Goal: Information Seeking & Learning: Learn about a topic

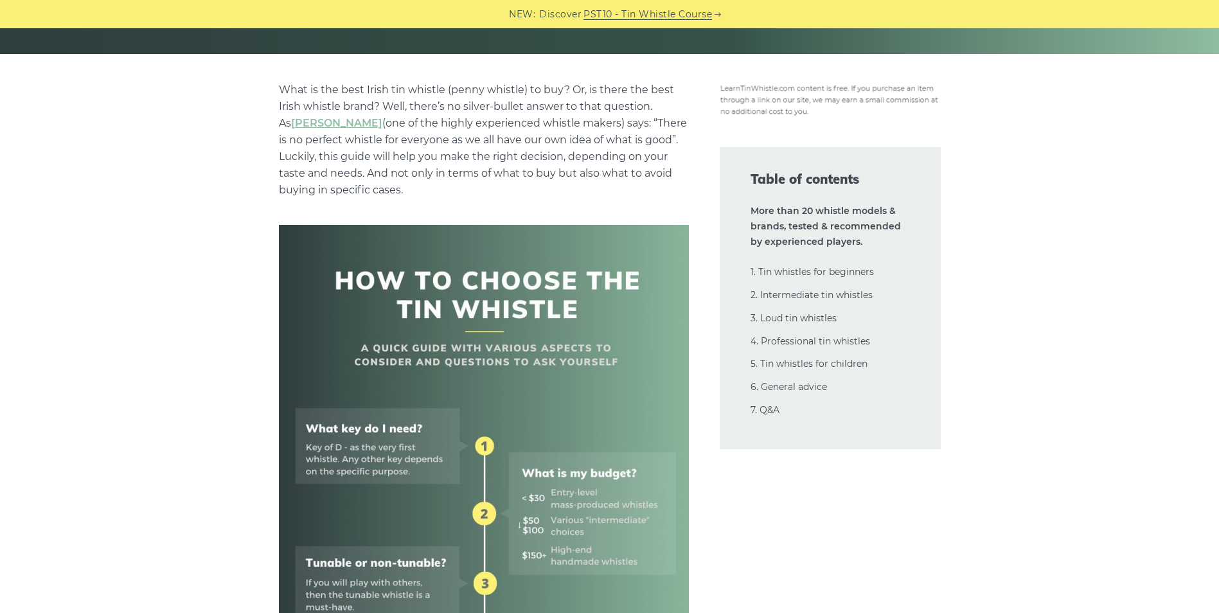
scroll to position [364, 0]
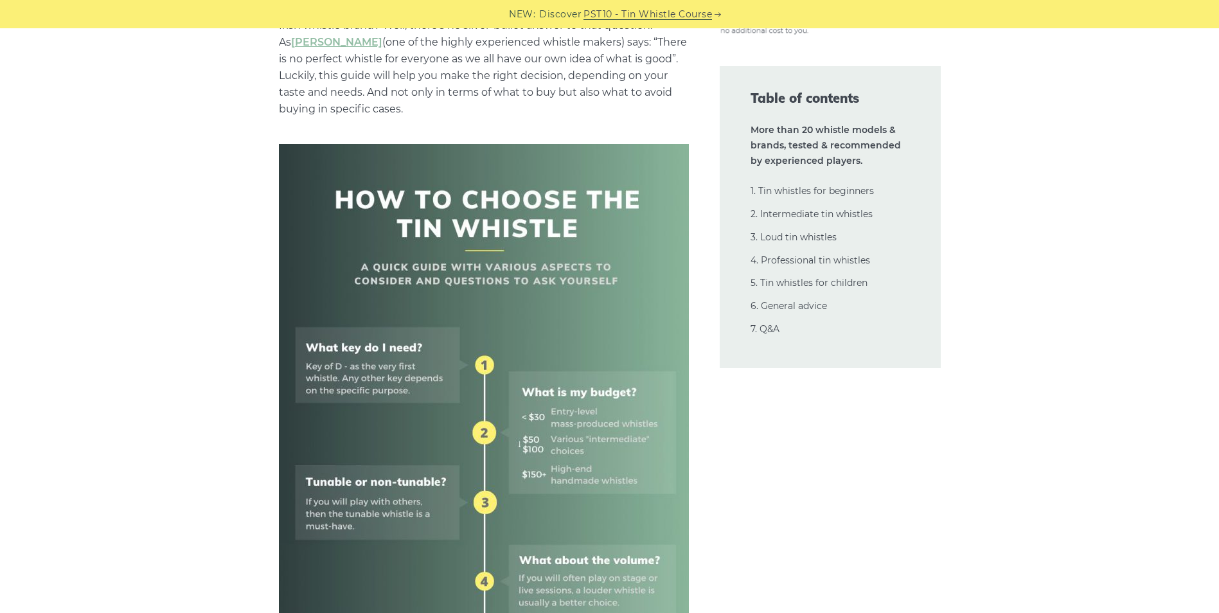
click at [775, 306] on link "6. General advice" at bounding box center [788, 306] width 76 height 12
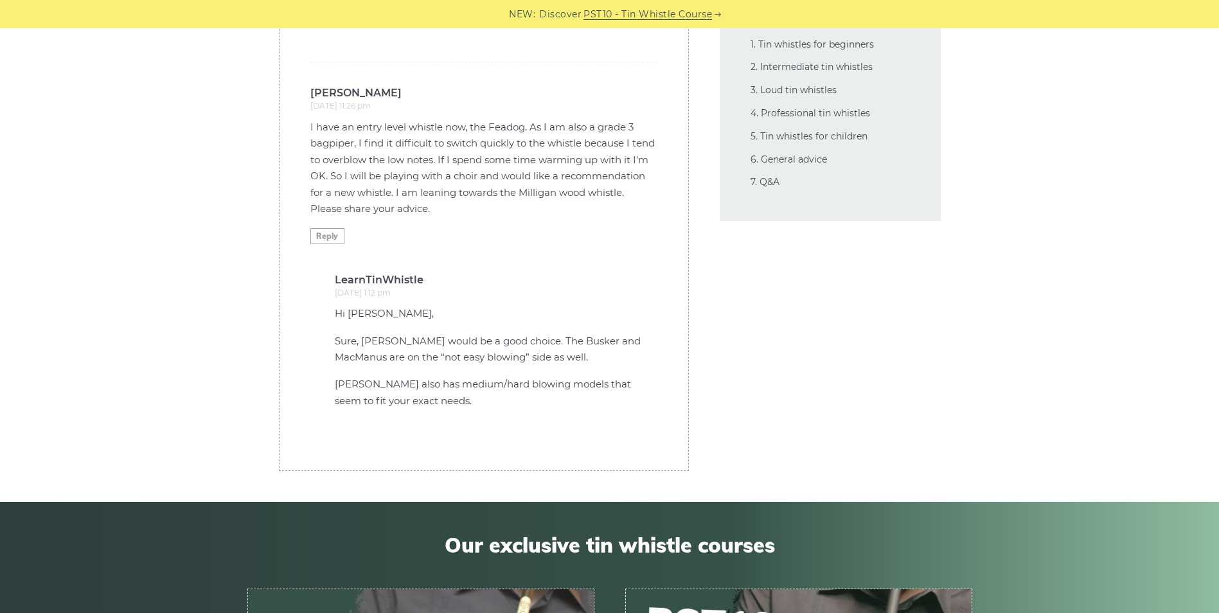
scroll to position [35761, 0]
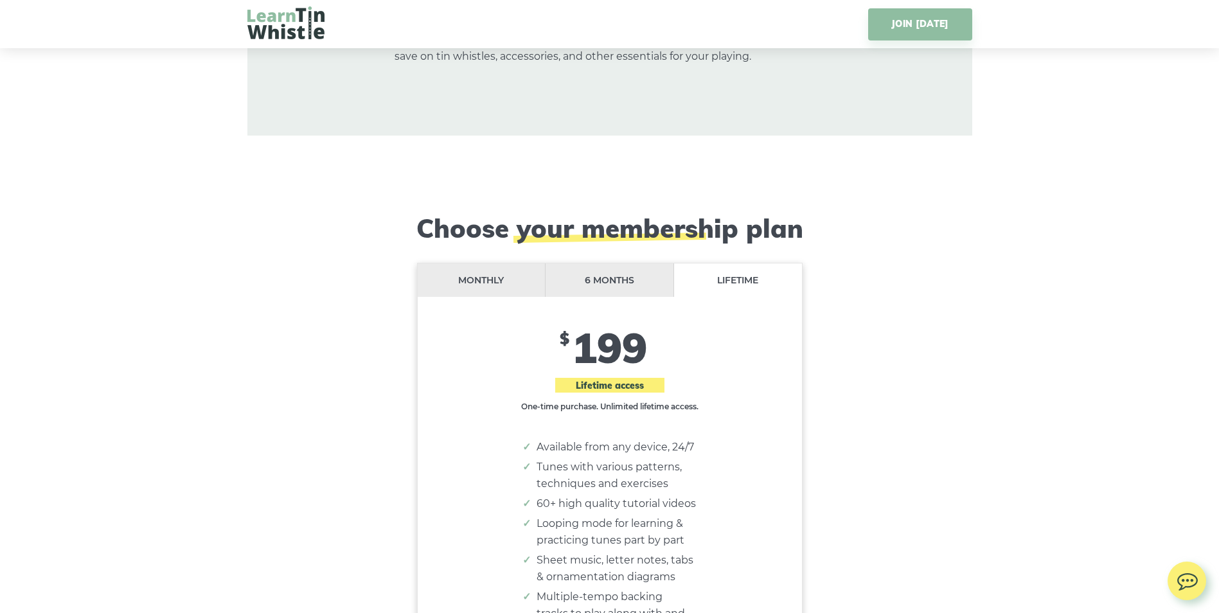
scroll to position [10349, 0]
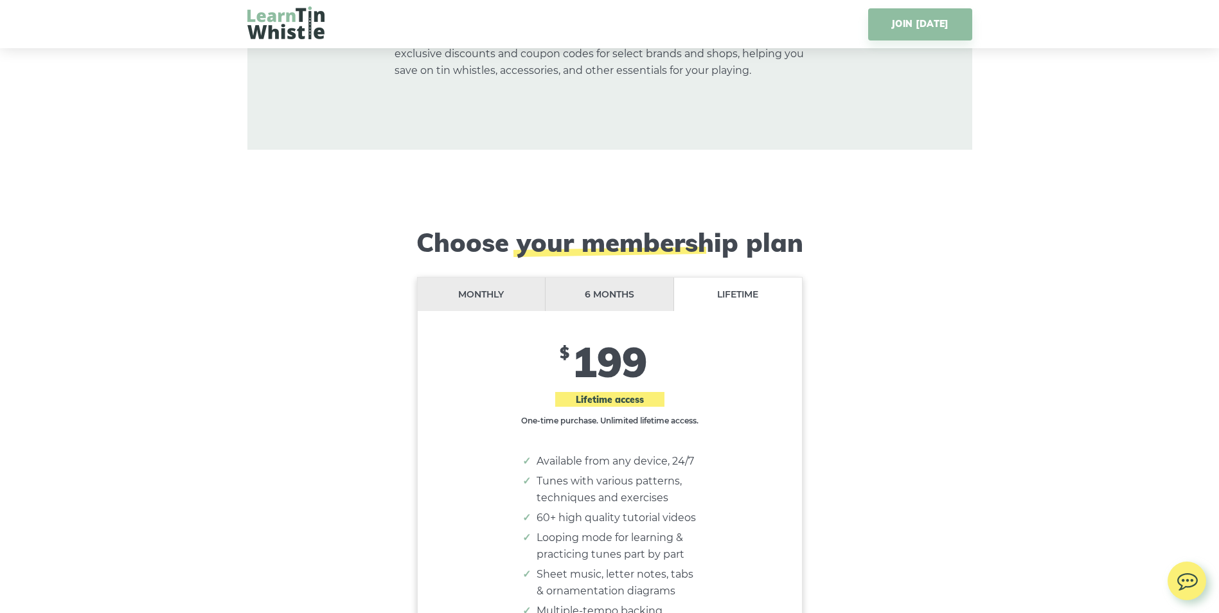
click at [629, 278] on li "6 months" at bounding box center [609, 295] width 128 height 34
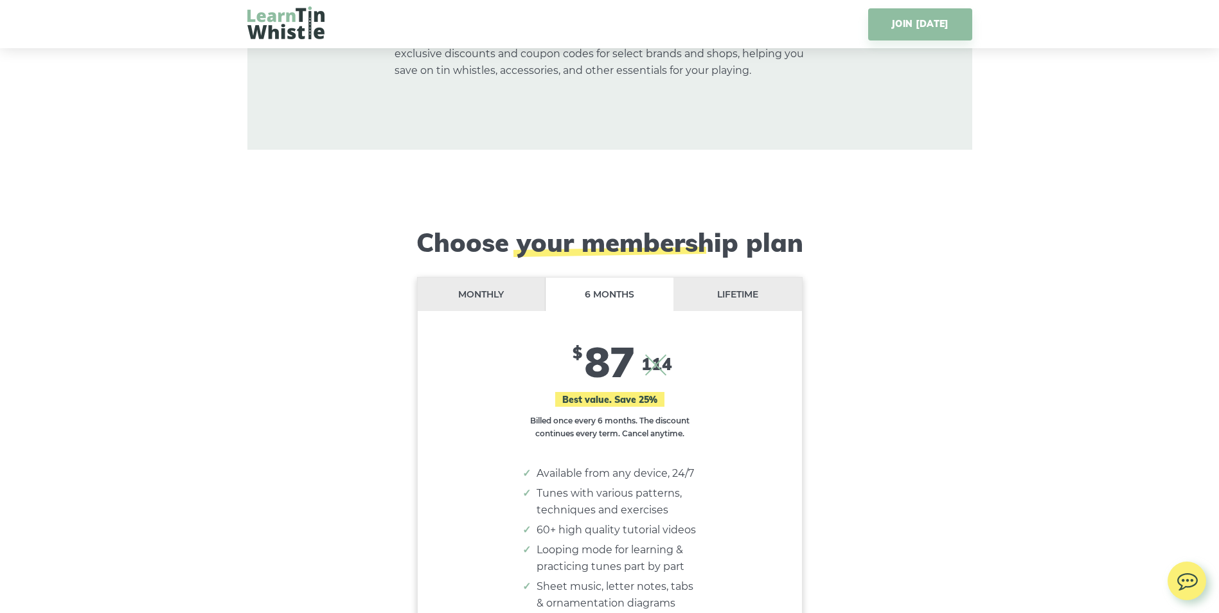
click at [490, 278] on li "Monthly" at bounding box center [482, 295] width 128 height 34
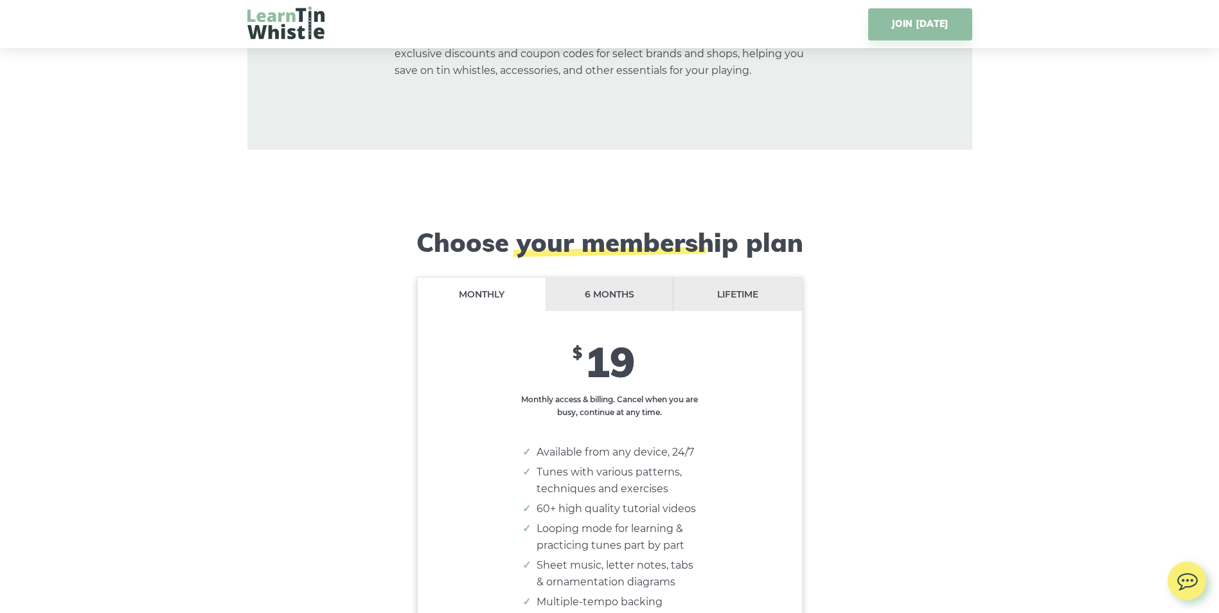
click at [727, 278] on li "Lifetime" at bounding box center [737, 295] width 128 height 34
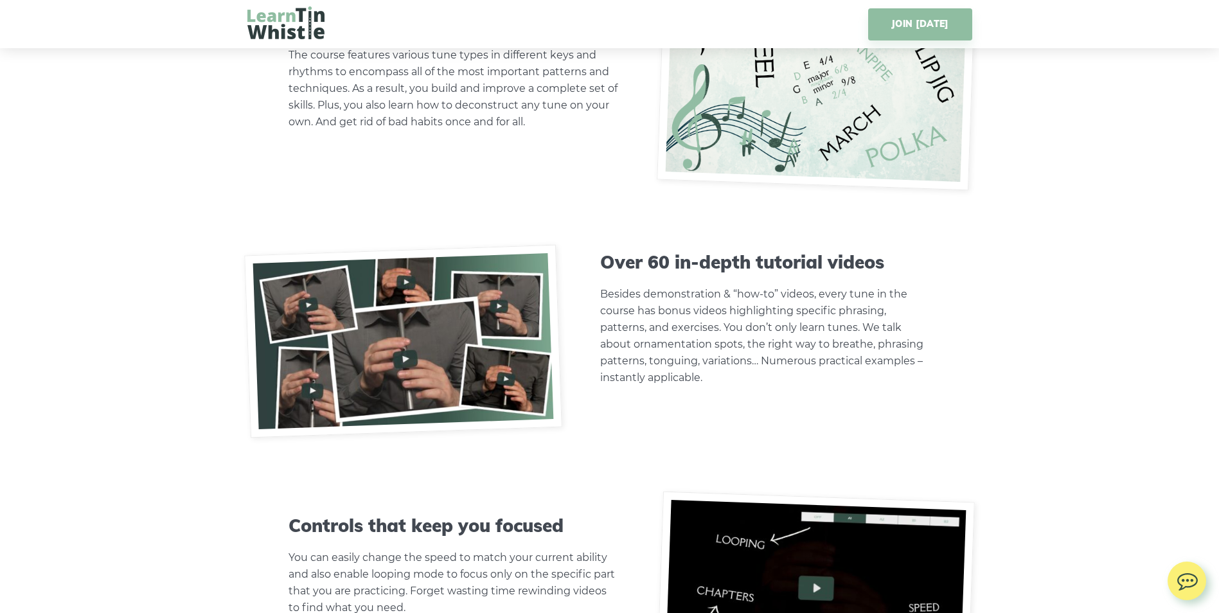
scroll to position [0, 0]
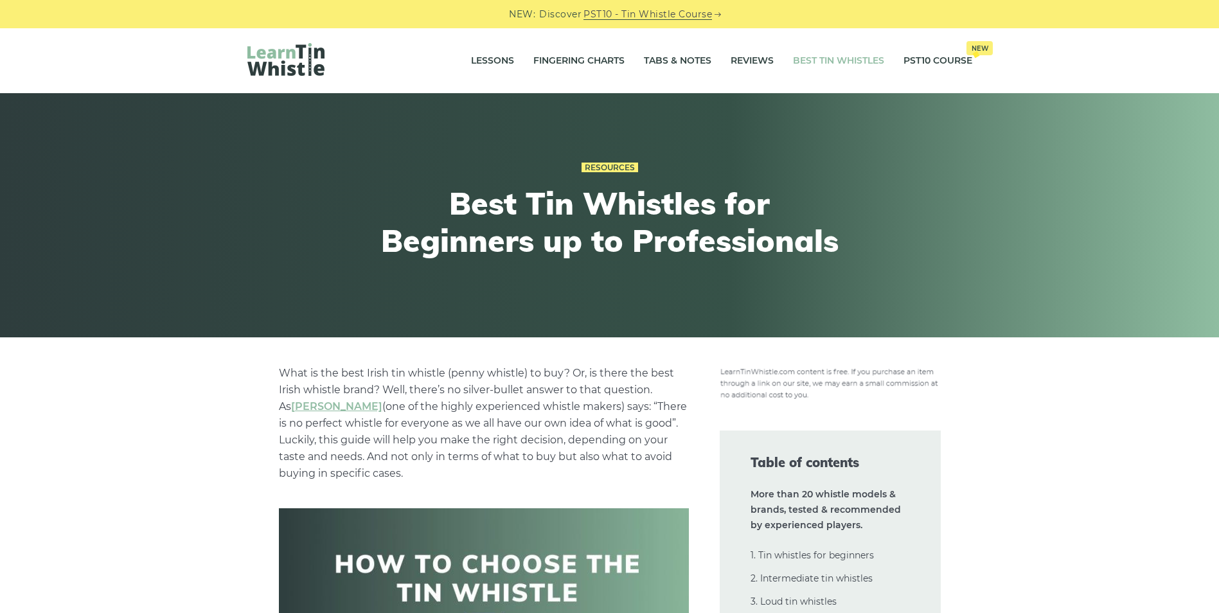
scroll to position [35761, 0]
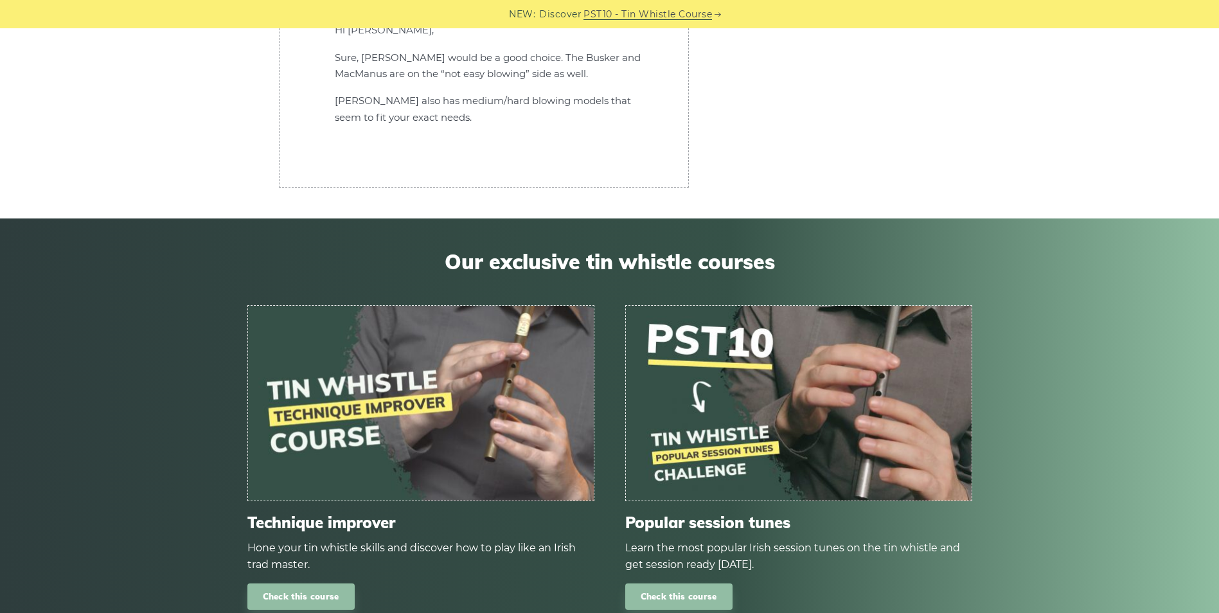
scroll to position [36081, 0]
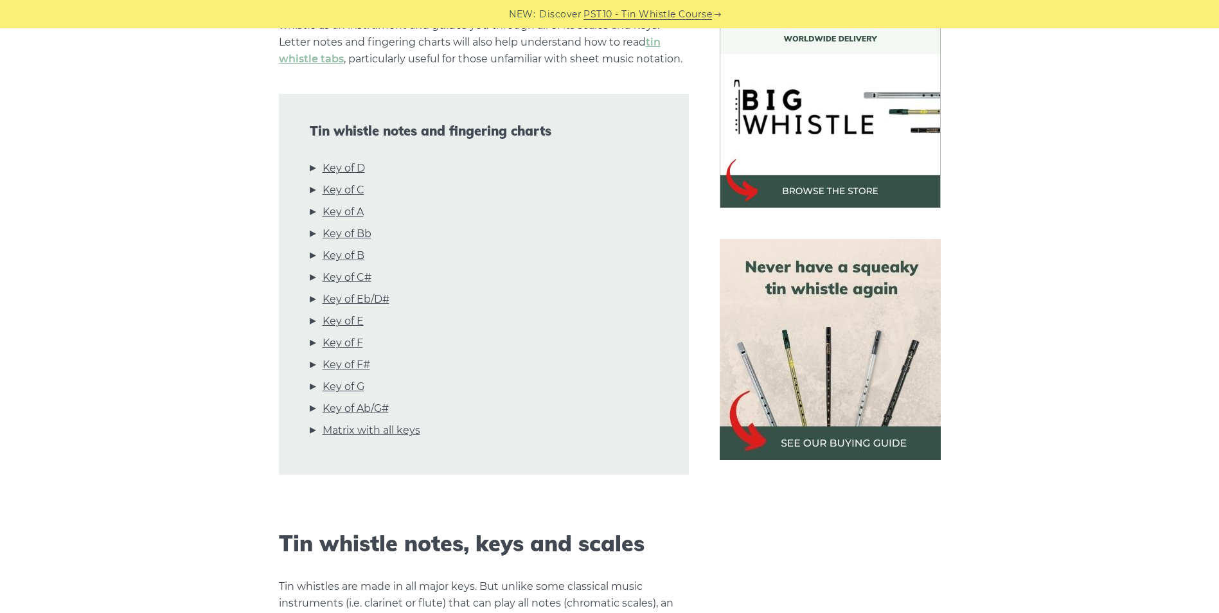
scroll to position [344, 0]
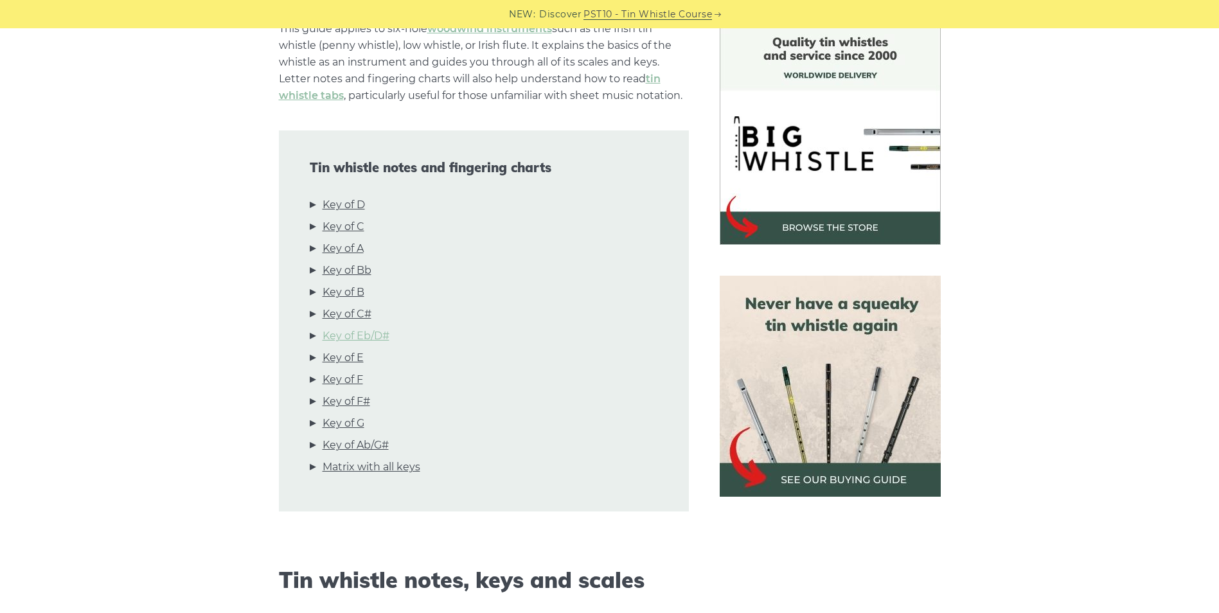
click at [387, 334] on link "Key of Eb/D#" at bounding box center [356, 336] width 67 height 17
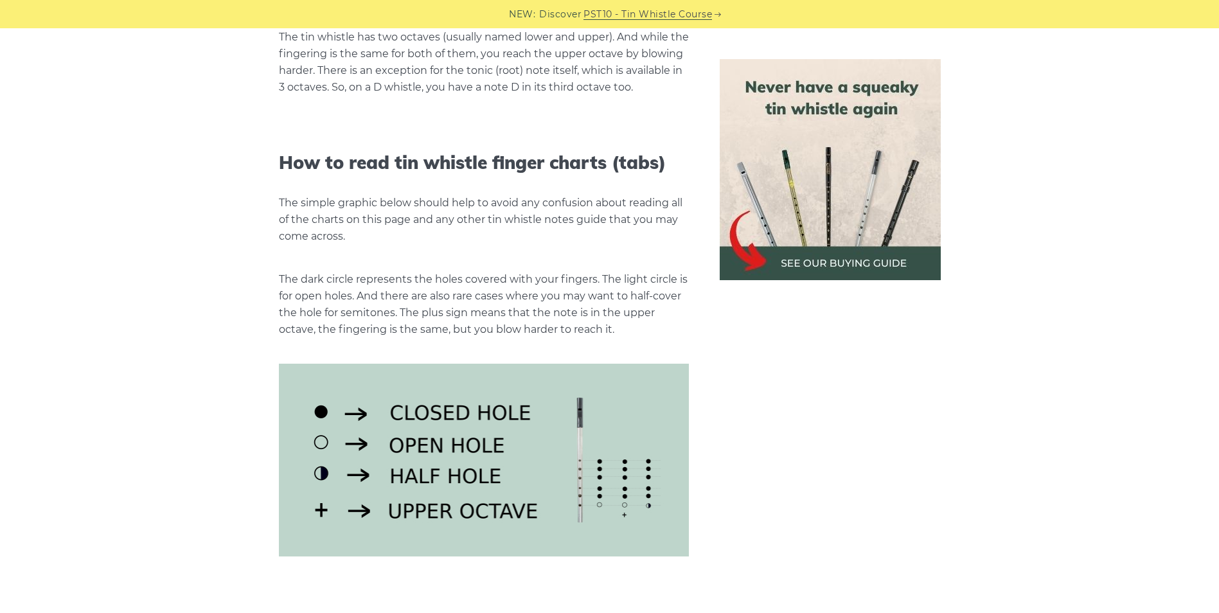
scroll to position [0, 0]
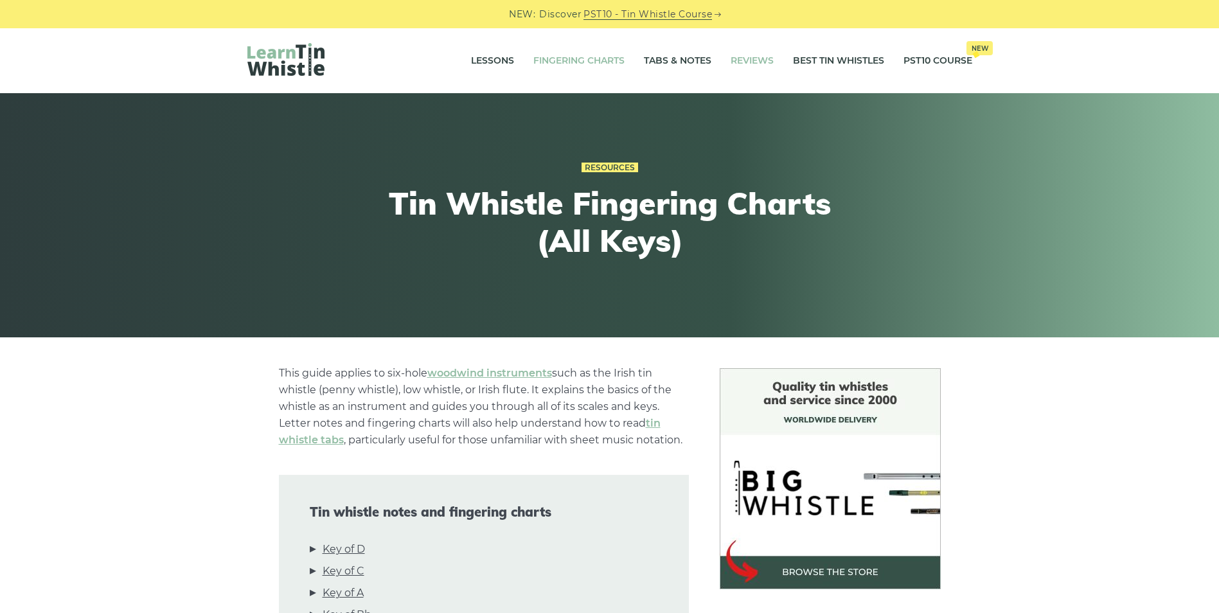
click at [734, 61] on link "Reviews" at bounding box center [751, 61] width 43 height 32
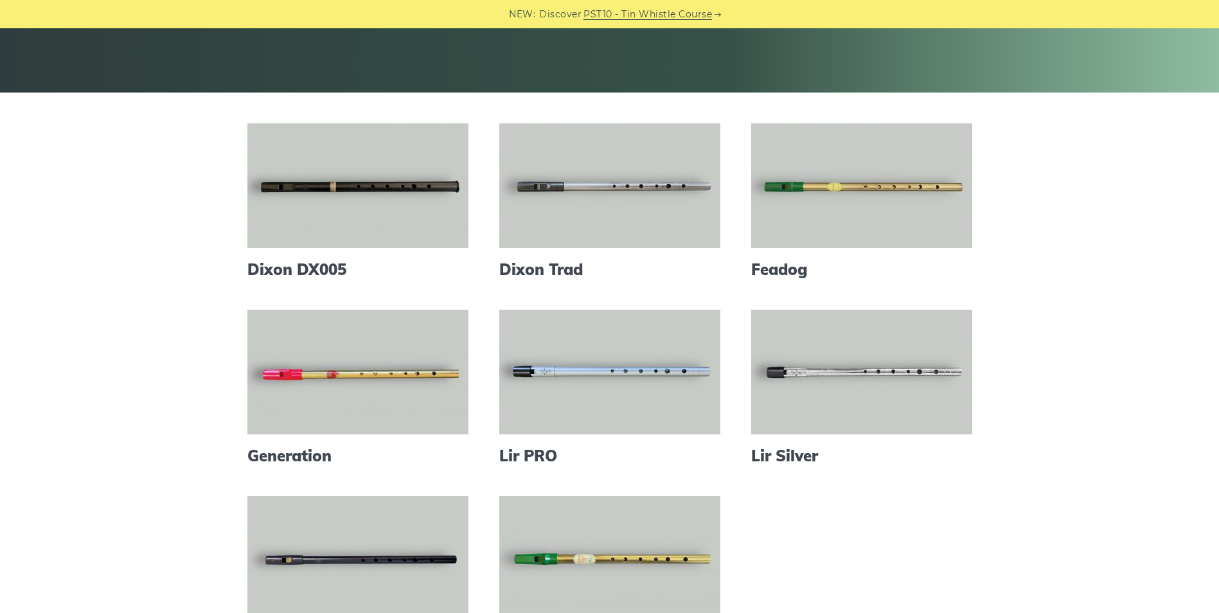
scroll to position [259, 0]
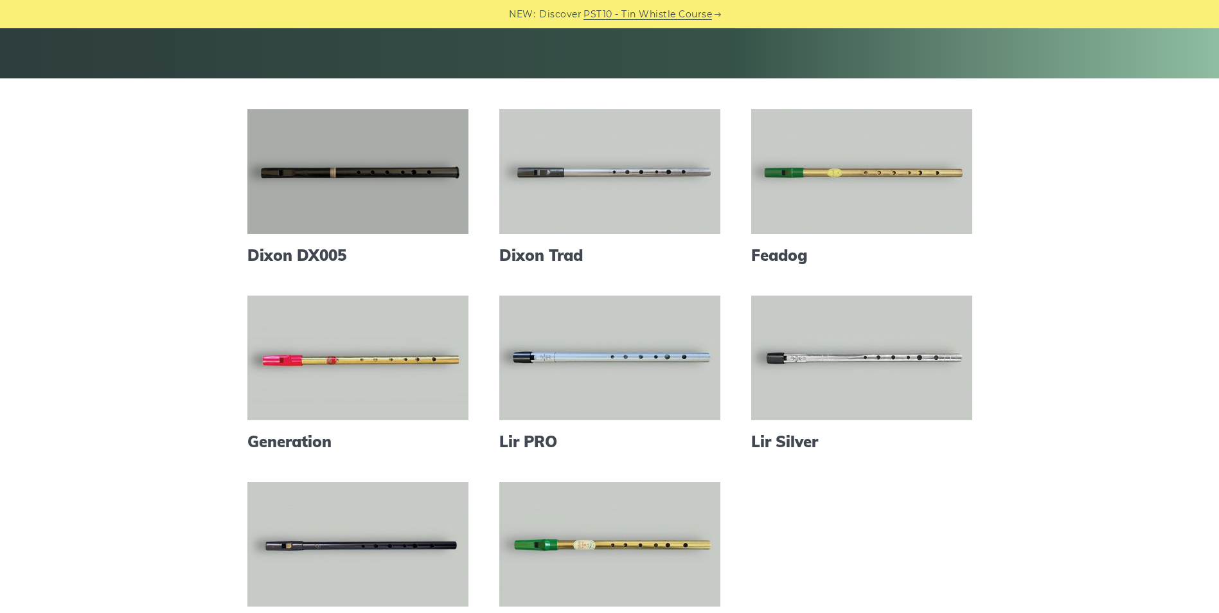
click at [372, 183] on link at bounding box center [357, 171] width 221 height 125
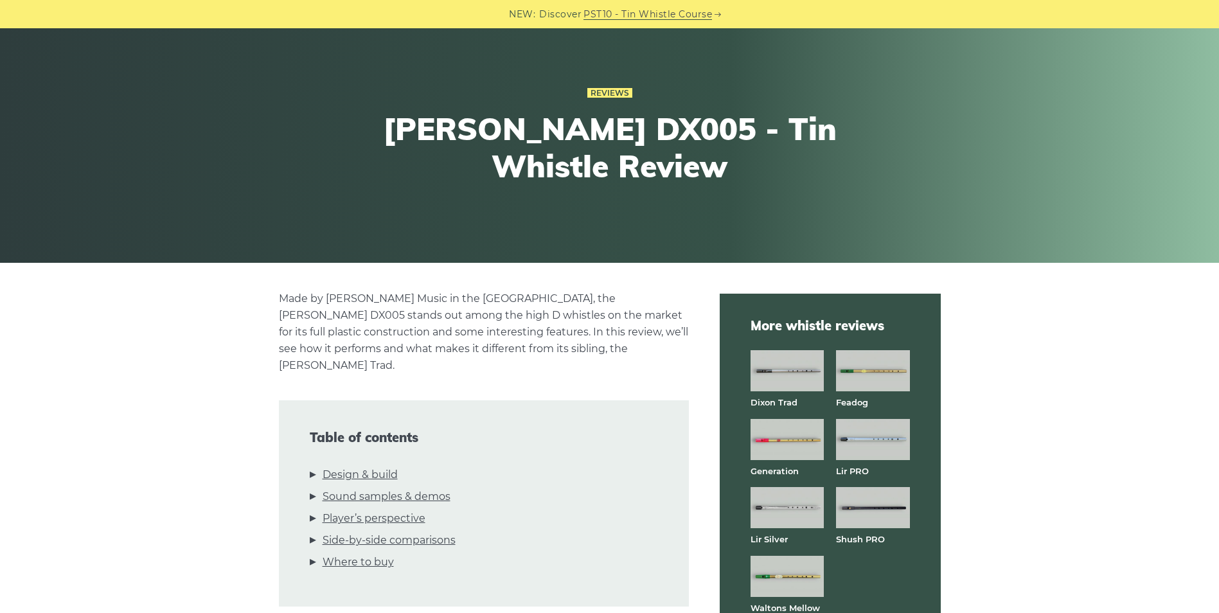
scroll to position [63, 0]
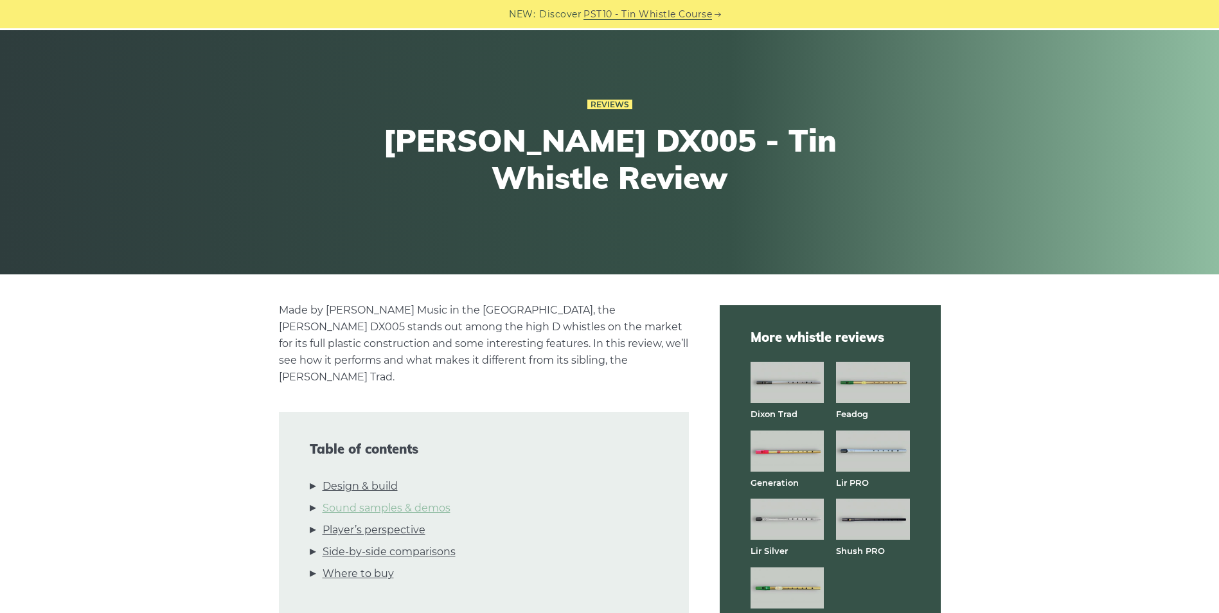
click at [397, 500] on link "Sound samples & demos" at bounding box center [387, 508] width 128 height 17
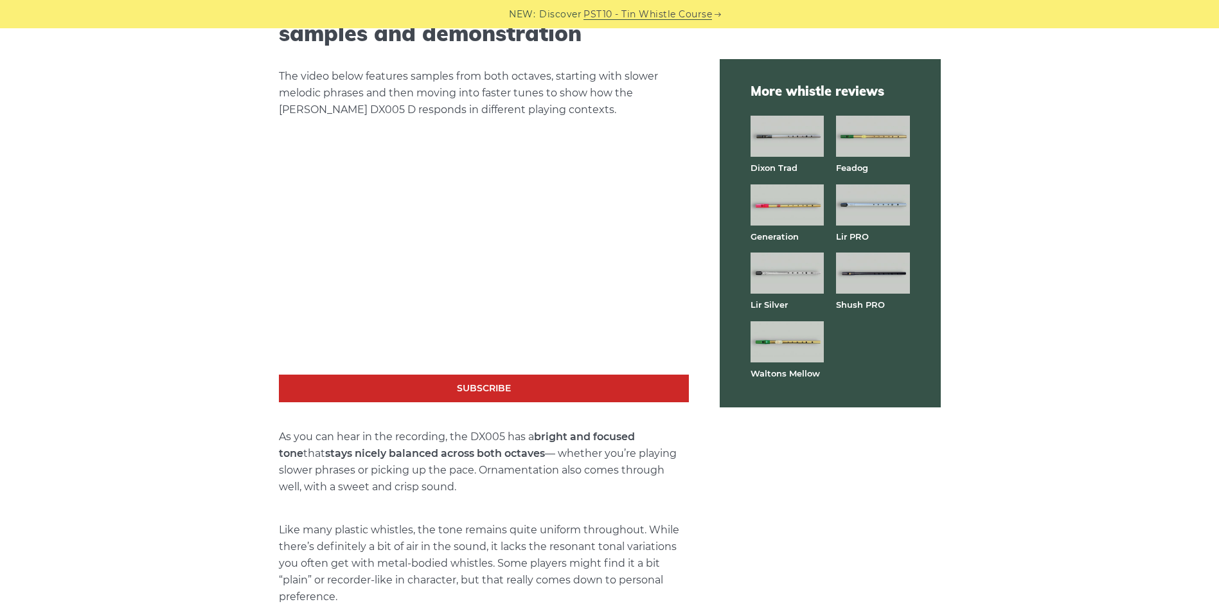
scroll to position [2204, 0]
